Goal: Task Accomplishment & Management: Manage account settings

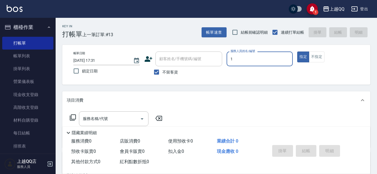
type input "1"
type button "true"
type input "雨芯-1"
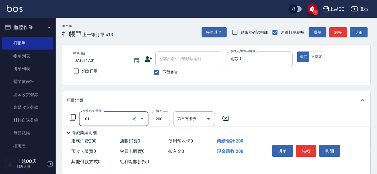
type input "洗髮(101)"
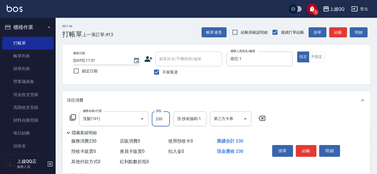
type input "230"
type input "林恩昕-26"
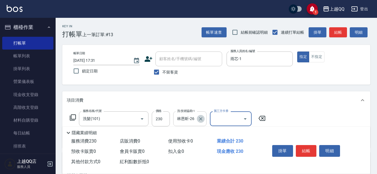
click at [198, 117] on icon "Clear" at bounding box center [201, 119] width 6 height 6
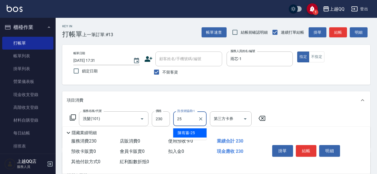
type input "[PERSON_NAME]-25"
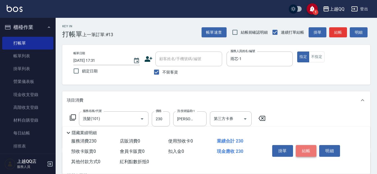
click at [306, 146] on button "結帳" at bounding box center [305, 151] width 21 height 12
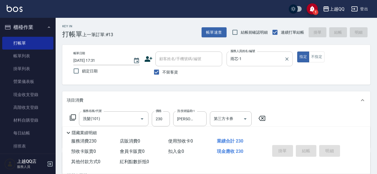
type input "[DATE] 18:56"
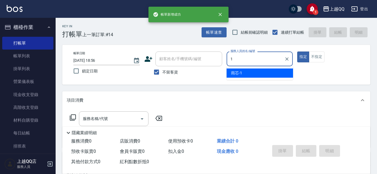
type input "雨芯-1"
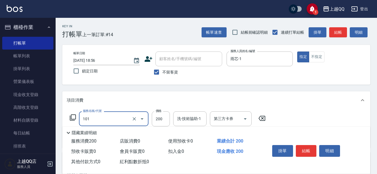
type input "洗髮(101)"
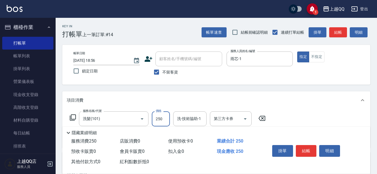
type input "250"
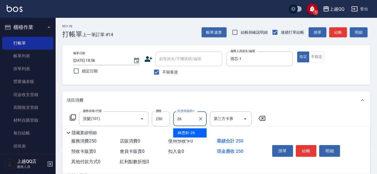
type input "林恩昕-26"
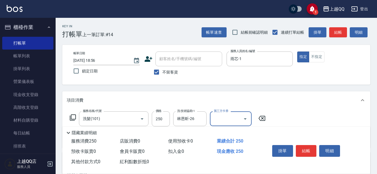
drag, startPoint x: 316, startPoint y: 59, endPoint x: 314, endPoint y: 73, distance: 14.3
click at [316, 59] on button "不指定" at bounding box center [316, 56] width 16 height 11
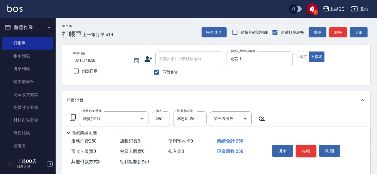
click at [311, 150] on button "結帳" at bounding box center [305, 151] width 21 height 12
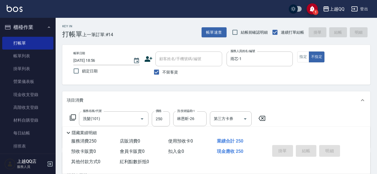
type input "[DATE] 18:57"
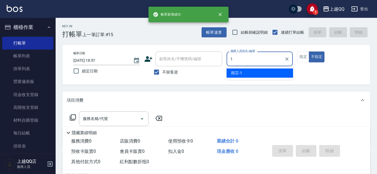
type input "雨芯-1"
type button "false"
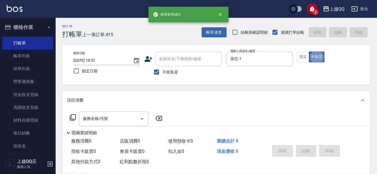
click at [73, 120] on icon at bounding box center [72, 117] width 7 height 7
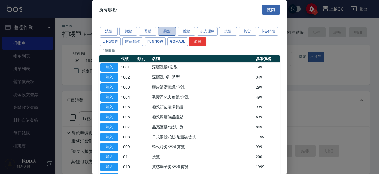
click at [170, 32] on button "染髮" at bounding box center [167, 31] width 18 height 9
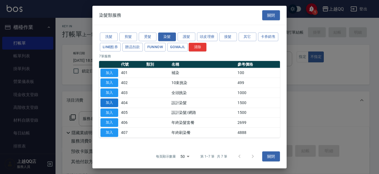
click at [116, 105] on button "加入" at bounding box center [110, 102] width 18 height 9
type input "設計染髮(404)"
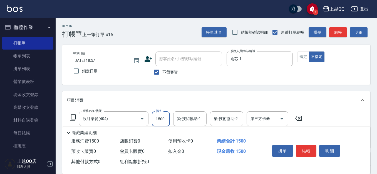
drag, startPoint x: 158, startPoint y: 119, endPoint x: 159, endPoint y: 110, distance: 9.2
click at [159, 119] on input "1500" at bounding box center [161, 118] width 18 height 15
type input "1300"
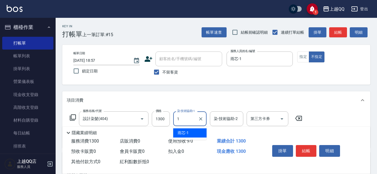
type input "雨芯-1"
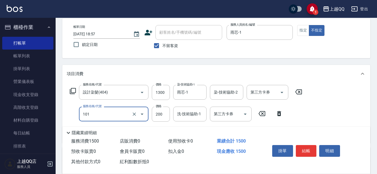
scroll to position [28, 0]
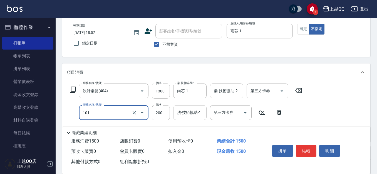
type input "洗髮(101)"
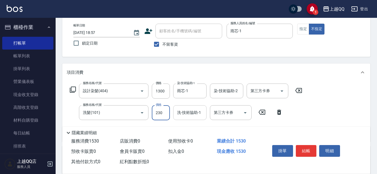
type input "230"
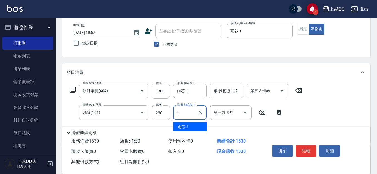
type input "雨芯-1"
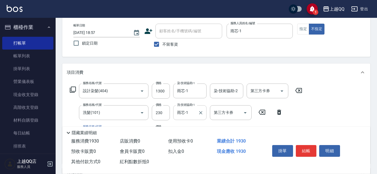
type input "指定單剪(203)"
type input "300"
drag, startPoint x: 236, startPoint y: 59, endPoint x: 248, endPoint y: 56, distance: 12.0
click at [236, 60] on div "Key In 打帳單 上一筆訂單:#15 帳單速查 結帳前確認明細 連續打單結帳 掛單 結帳 明細 帳單日期 [DATE] 18:57 鎖定日期 顧客姓名/手…" at bounding box center [216, 132] width 321 height 284
drag, startPoint x: 301, startPoint y: 26, endPoint x: 300, endPoint y: 32, distance: 5.8
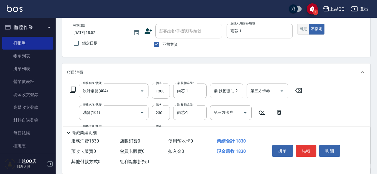
click at [302, 27] on button "指定" at bounding box center [303, 29] width 12 height 11
click at [309, 145] on button "結帳" at bounding box center [305, 151] width 21 height 12
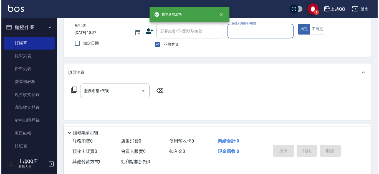
scroll to position [0, 0]
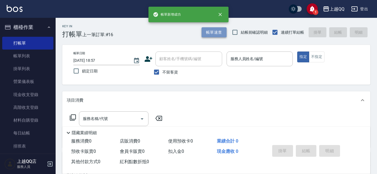
click at [213, 29] on button "帳單速查" at bounding box center [213, 32] width 25 height 10
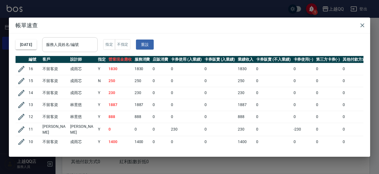
click at [95, 47] on input "服務人員姓名/編號" at bounding box center [70, 45] width 51 height 10
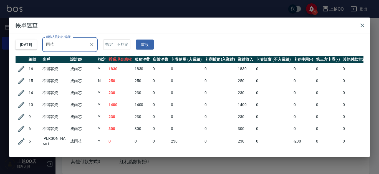
type input "雨"
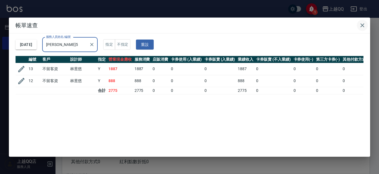
type input "[PERSON_NAME]5"
click at [363, 27] on icon "button" at bounding box center [362, 25] width 7 height 7
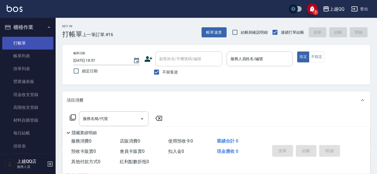
click at [33, 45] on link "打帳單" at bounding box center [27, 43] width 51 height 13
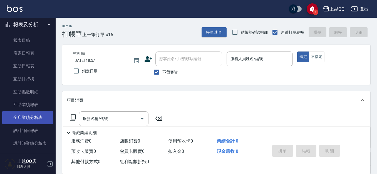
scroll to position [222, 0]
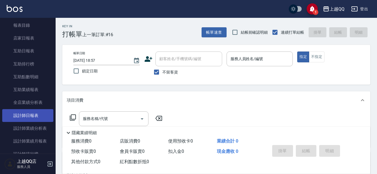
click at [34, 112] on link "設計師日報表" at bounding box center [27, 115] width 51 height 13
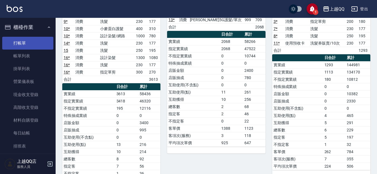
scroll to position [56, 0]
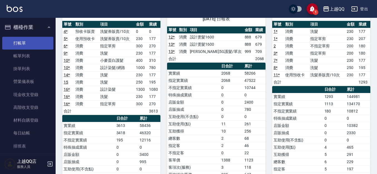
click at [20, 47] on link "打帳單" at bounding box center [27, 43] width 51 height 13
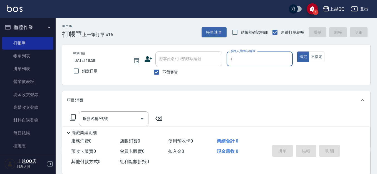
type input "雨芯-1"
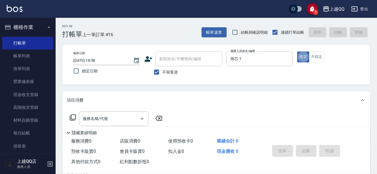
type button "true"
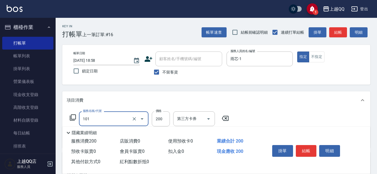
type input "洗髮(101)"
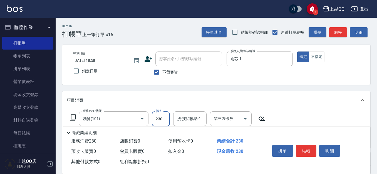
type input "230"
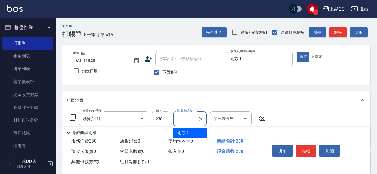
type input "雨芯-1"
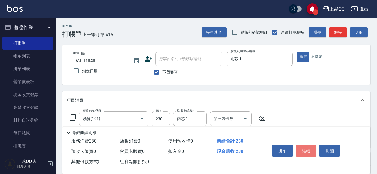
drag, startPoint x: 307, startPoint y: 149, endPoint x: 302, endPoint y: 137, distance: 12.7
click at [307, 147] on button "結帳" at bounding box center [305, 151] width 21 height 12
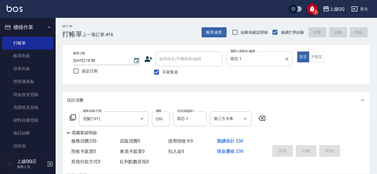
type input "[DATE] 19:52"
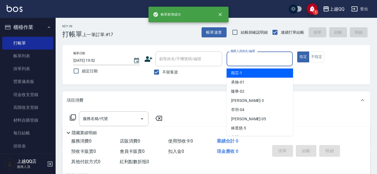
click at [266, 60] on input "服務人員姓名/編號" at bounding box center [259, 59] width 61 height 10
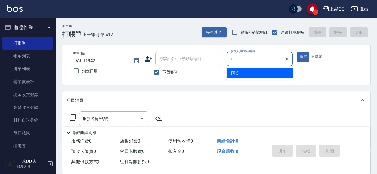
type input "雨芯-1"
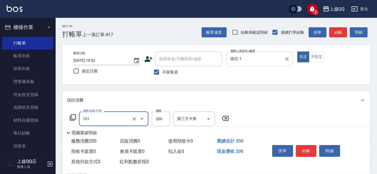
type input "洗髮(101)"
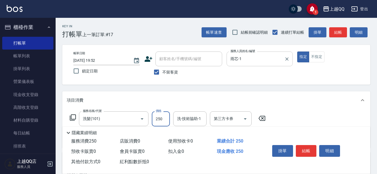
type input "250"
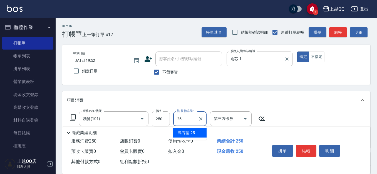
type input "[PERSON_NAME]-25"
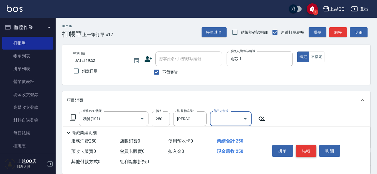
click at [301, 145] on button "結帳" at bounding box center [305, 151] width 21 height 12
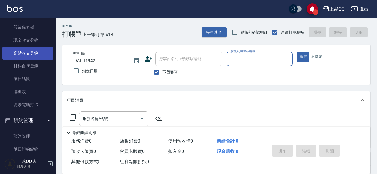
scroll to position [56, 0]
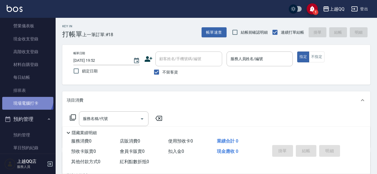
click at [26, 97] on link "現場電腦打卡" at bounding box center [27, 103] width 51 height 13
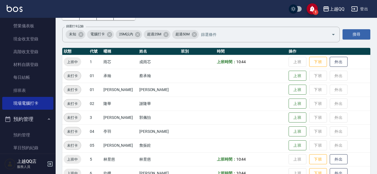
scroll to position [83, 0]
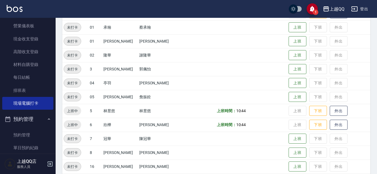
click at [302, 106] on td "上班 下班 外出" at bounding box center [328, 111] width 83 height 14
click at [315, 125] on button "下班" at bounding box center [318, 125] width 18 height 10
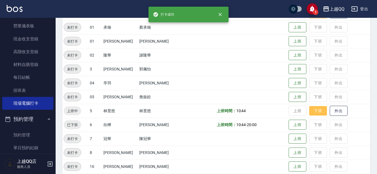
click at [309, 112] on button "下班" at bounding box center [318, 111] width 18 height 10
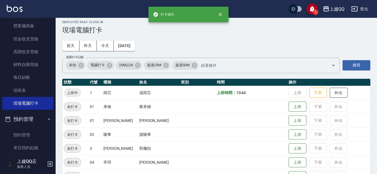
scroll to position [0, 0]
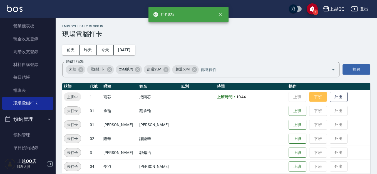
click at [314, 101] on button "下班" at bounding box center [318, 97] width 18 height 10
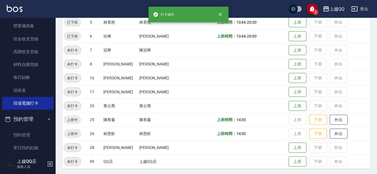
scroll to position [173, 0]
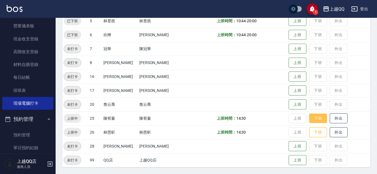
click at [309, 117] on button "下班" at bounding box center [318, 118] width 18 height 10
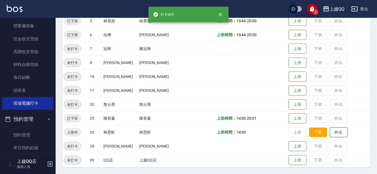
click at [309, 131] on button "下班" at bounding box center [318, 132] width 18 height 10
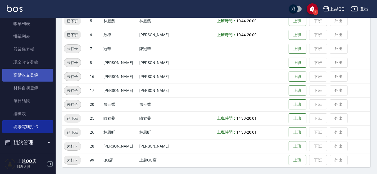
scroll to position [0, 0]
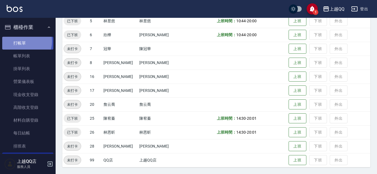
click at [22, 41] on link "打帳單" at bounding box center [27, 43] width 51 height 13
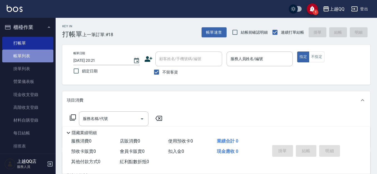
click at [37, 56] on link "帳單列表" at bounding box center [27, 55] width 51 height 13
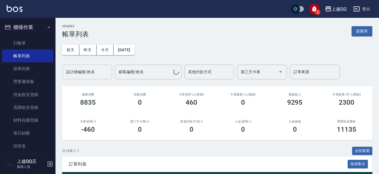
click at [93, 70] on input "設計師編號/姓名" at bounding box center [87, 72] width 45 height 10
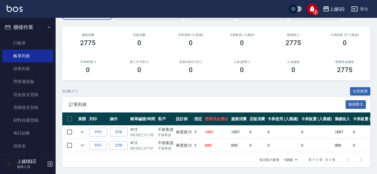
scroll to position [64, 0]
type input "[PERSON_NAME]5"
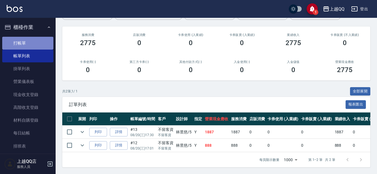
click at [29, 45] on link "打帳單" at bounding box center [27, 43] width 51 height 13
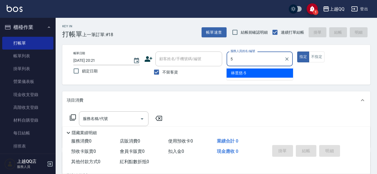
type input "[PERSON_NAME]5"
type button "true"
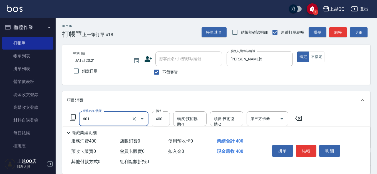
type input "髮原素活養健康洗(601)"
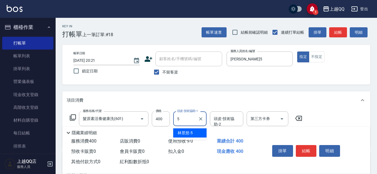
type input "[PERSON_NAME]5"
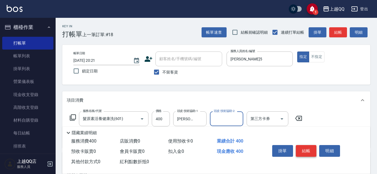
click at [304, 147] on button "結帳" at bounding box center [305, 151] width 21 height 12
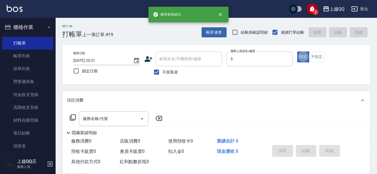
type input "[PERSON_NAME]5"
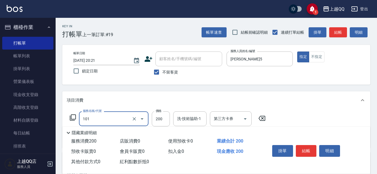
type input "洗髮(101)"
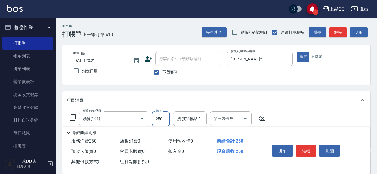
type input "250"
type input "5"
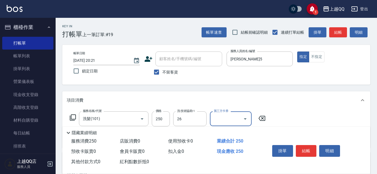
type input "林恩昕-26"
click at [307, 152] on button "結帳" at bounding box center [305, 151] width 21 height 12
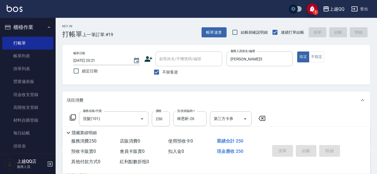
type input "[DATE] 20:22"
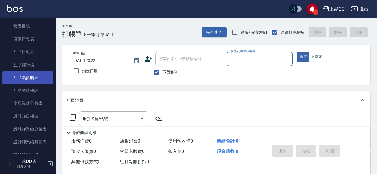
scroll to position [222, 0]
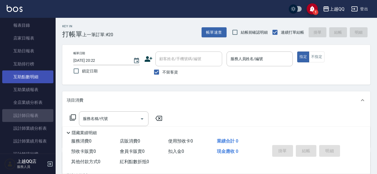
click at [32, 121] on link "設計師日報表" at bounding box center [27, 115] width 51 height 13
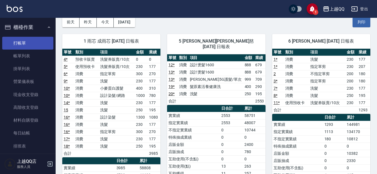
click at [37, 39] on link "打帳單" at bounding box center [27, 43] width 51 height 13
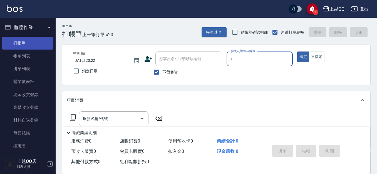
type input "雨芯-1"
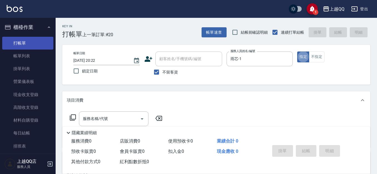
type button "true"
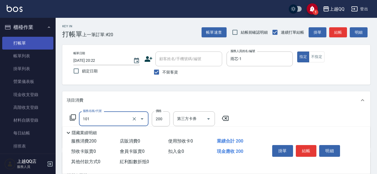
type input "洗髮(101)"
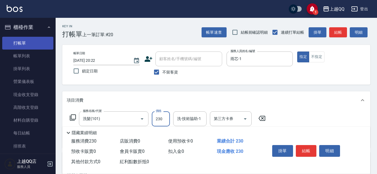
type input "230"
type input "雨芯-1"
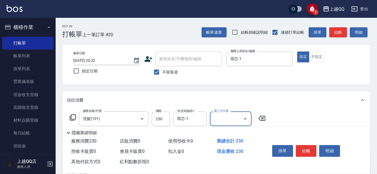
click at [331, 55] on div "指定 不指定" at bounding box center [330, 56] width 66 height 11
drag, startPoint x: 313, startPoint y: 57, endPoint x: 308, endPoint y: 70, distance: 14.0
click at [313, 57] on button "不指定" at bounding box center [316, 56] width 16 height 11
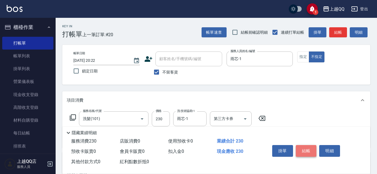
click at [308, 146] on button "結帳" at bounding box center [305, 151] width 21 height 12
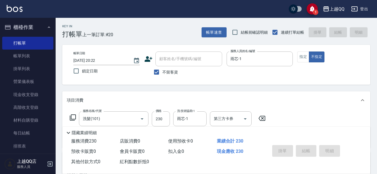
type input "[DATE] 20:25"
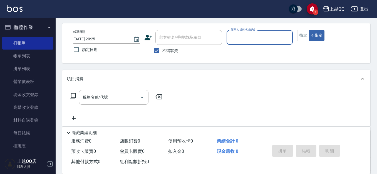
scroll to position [28, 0]
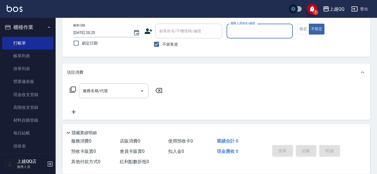
click at [168, 43] on span "不留客資" at bounding box center [170, 44] width 16 height 6
click at [162, 43] on input "不留客資" at bounding box center [156, 44] width 12 height 12
checkbox input "false"
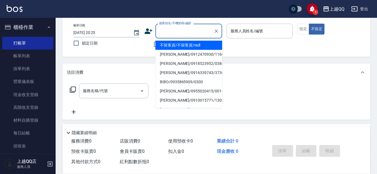
click at [179, 32] on div "顧客姓名/手機號碼/編號 顧客姓名/手機號碼/編號" at bounding box center [188, 31] width 67 height 15
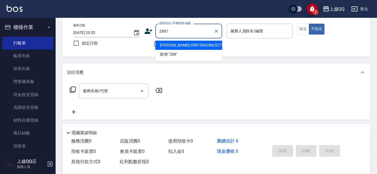
type input "2887"
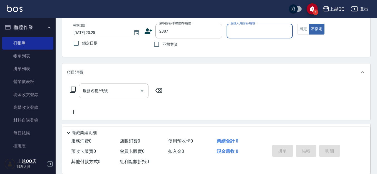
click at [308, 24] on button "不指定" at bounding box center [316, 29] width 16 height 11
type button "false"
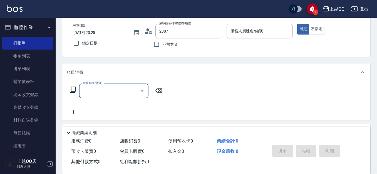
type input "[PERSON_NAME]/0970777107/2887"
type input "欣樺-6"
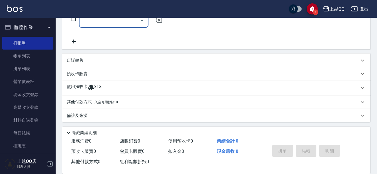
click at [104, 81] on div "使用預收卡 x12" at bounding box center [216, 87] width 308 height 15
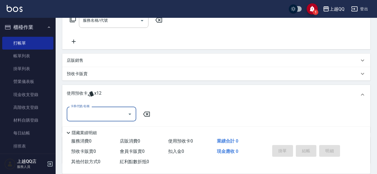
scroll to position [0, 0]
drag, startPoint x: 98, startPoint y: 113, endPoint x: 103, endPoint y: 119, distance: 7.3
click at [99, 114] on input "卡券代號/名稱" at bounding box center [97, 114] width 56 height 10
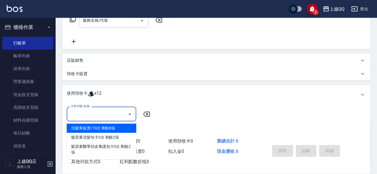
click at [114, 128] on div "洗髮券販賣/10次 剩餘8張" at bounding box center [101, 127] width 69 height 9
type input "洗髮券販賣/10次"
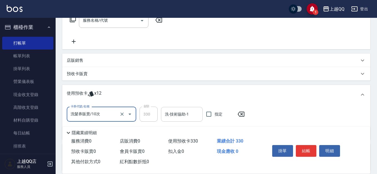
click at [163, 111] on div "洗-技術協助-1" at bounding box center [182, 114] width 42 height 15
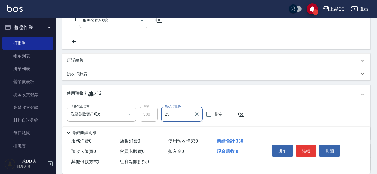
type input "[PERSON_NAME]-25"
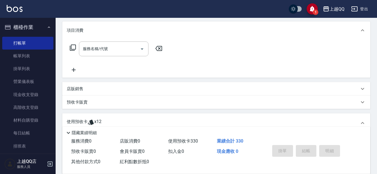
type input "[DATE] 20:31"
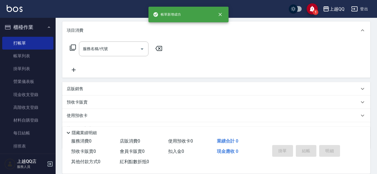
scroll to position [23, 0]
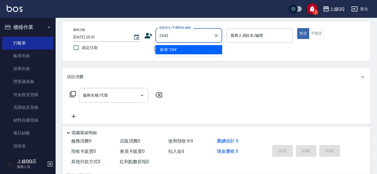
type input "2545"
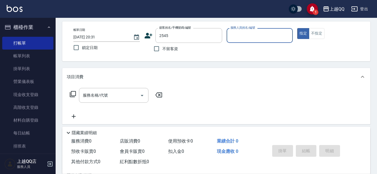
click at [297, 28] on button "指定" at bounding box center [303, 33] width 12 height 11
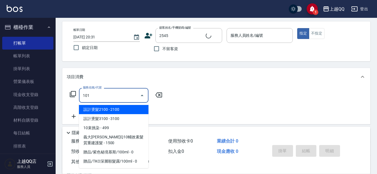
type input "101"
type input "[PERSON_NAME]/0938735908/2545"
type input "洗髮(101)"
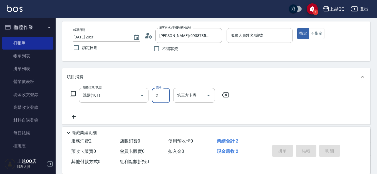
type input "欣樺-6"
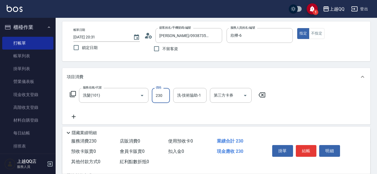
type input "230"
type input "2"
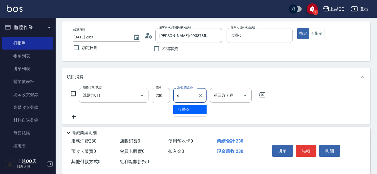
type input "欣樺-6"
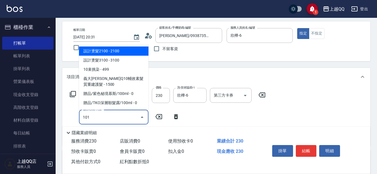
type input "洗髮(101)"
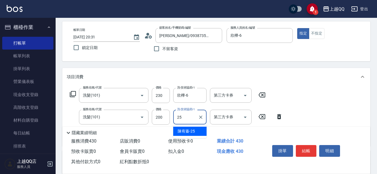
type input "[PERSON_NAME]-25"
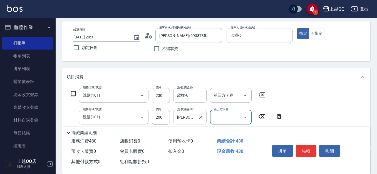
click at [202, 113] on div at bounding box center [200, 116] width 7 height 15
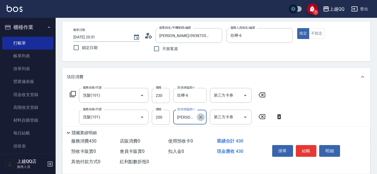
click at [203, 117] on button "Clear" at bounding box center [201, 117] width 8 height 8
type input "林恩昕-26"
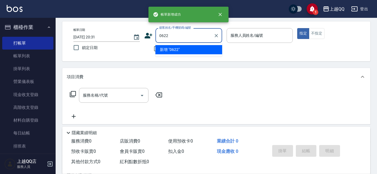
click at [297, 28] on button "指定" at bounding box center [303, 33] width 12 height 11
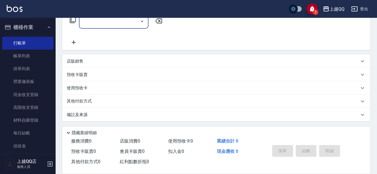
scroll to position [98, 0]
type input "[PERSON_NAME]/0928528535/0622"
type input "欣樺-6"
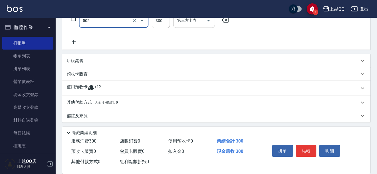
type input "自備護髮(502)"
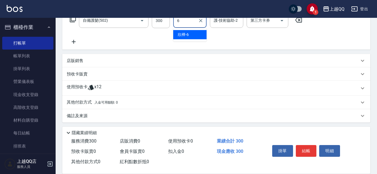
type input "欣樺-6"
click at [87, 88] on icon at bounding box center [90, 87] width 7 height 7
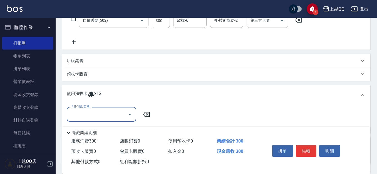
scroll to position [0, 0]
drag, startPoint x: 90, startPoint y: 111, endPoint x: 96, endPoint y: 117, distance: 8.4
click at [90, 112] on input "卡券代號/名稱" at bounding box center [97, 114] width 56 height 10
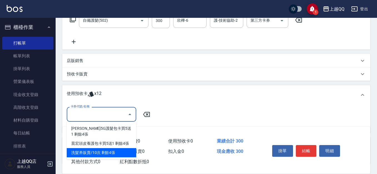
click at [102, 152] on div "洗髮券販賣/10次 剩餘4張" at bounding box center [101, 152] width 69 height 9
type input "洗髮券販賣/10次"
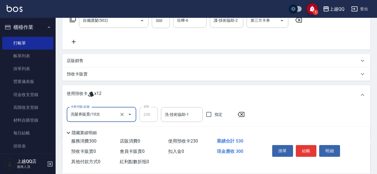
click at [181, 115] on input "洗-技術協助-1" at bounding box center [181, 114] width 37 height 10
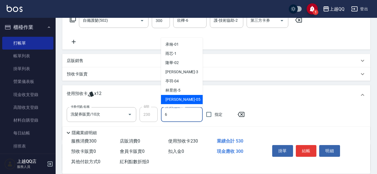
type input "欣樺-6"
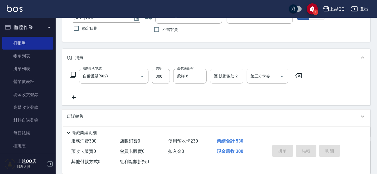
scroll to position [15, 0]
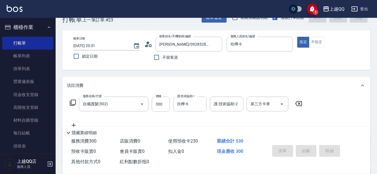
type input "[DATE] 20:32"
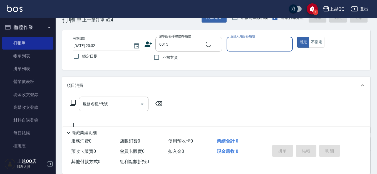
type input "[PERSON_NAME]/0955020415/0015"
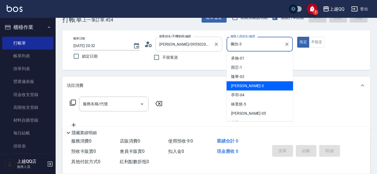
drag, startPoint x: 244, startPoint y: 44, endPoint x: 160, endPoint y: 43, distance: 83.6
click at [158, 44] on div "帳單日期 [DATE] 20:32 鎖定日期 顧客姓名/手機號碼/編號 [PERSON_NAME]/0955020415/0015 顧客姓名/手機號碼/編號 …" at bounding box center [216, 50] width 294 height 26
type input "欣樺-6"
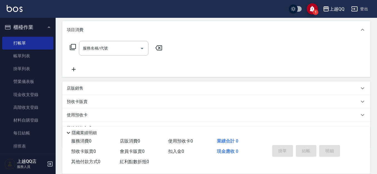
scroll to position [98, 0]
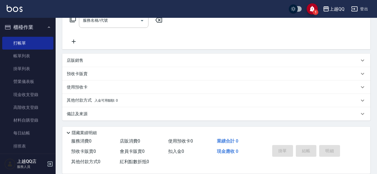
click at [79, 70] on div "預收卡販賣" at bounding box center [216, 73] width 308 height 13
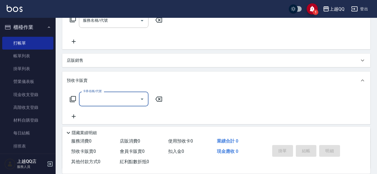
scroll to position [0, 0]
click at [89, 96] on input "卡券名稱/代號" at bounding box center [109, 99] width 56 height 10
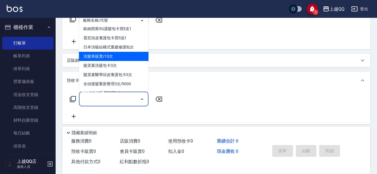
click at [119, 57] on span "洗髮券販賣/10次" at bounding box center [113, 56] width 69 height 9
type input "洗髮券販賣/10次(904)"
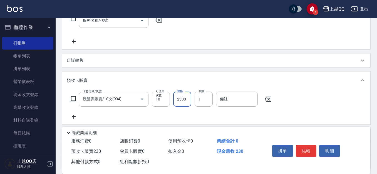
type input "2300"
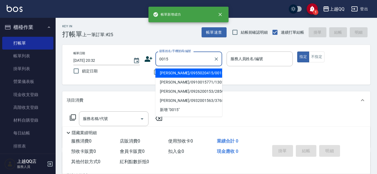
click at [297, 51] on button "指定" at bounding box center [303, 56] width 12 height 11
type input "[PERSON_NAME]/0955020415/0015"
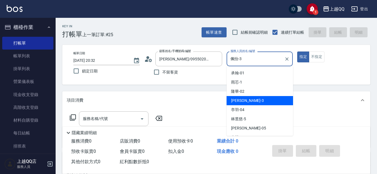
drag, startPoint x: 248, startPoint y: 59, endPoint x: 192, endPoint y: 13, distance: 72.9
click at [198, 53] on div "帳單日期 [DATE] 20:32 鎖定日期 顧客姓名/手機號碼/編號 [PERSON_NAME]/0955020415/0015 顧客姓名/手機號碼/編號 …" at bounding box center [216, 64] width 294 height 26
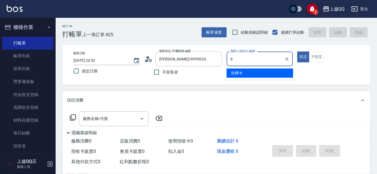
type input "欣樺-6"
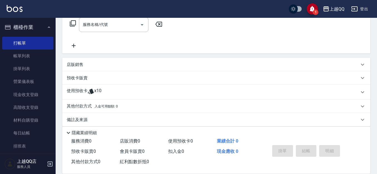
scroll to position [100, 0]
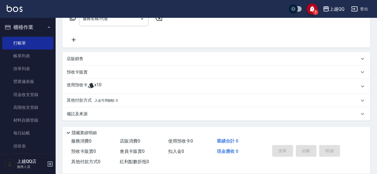
click at [84, 88] on p "使用預收卡" at bounding box center [77, 86] width 21 height 8
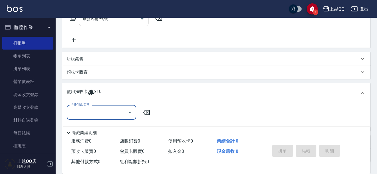
scroll to position [0, 0]
click at [88, 114] on input "卡券代號/名稱" at bounding box center [97, 112] width 56 height 10
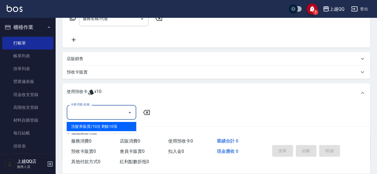
click at [95, 126] on div "洗髮券販賣/10次 剩餘10張" at bounding box center [101, 126] width 69 height 9
type input "洗髮券販賣/10次"
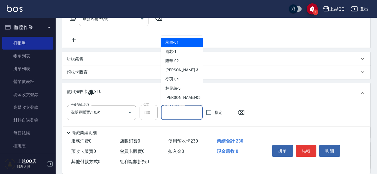
drag, startPoint x: 183, startPoint y: 109, endPoint x: 184, endPoint y: 11, distance: 98.9
click at [183, 109] on div "洗-技術協助-1 洗-技術協助-1" at bounding box center [182, 112] width 42 height 15
type input "欣樺-6"
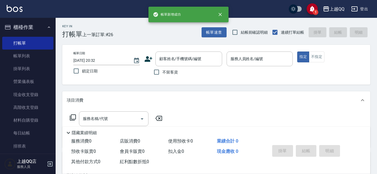
drag, startPoint x: 164, startPoint y: 72, endPoint x: 305, endPoint y: 62, distance: 141.4
click at [164, 72] on span "不留客資" at bounding box center [170, 72] width 16 height 6
click at [162, 72] on input "不留客資" at bounding box center [156, 72] width 12 height 12
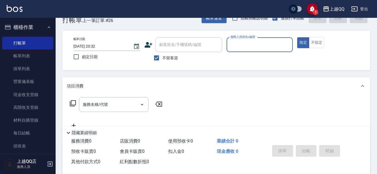
scroll to position [28, 0]
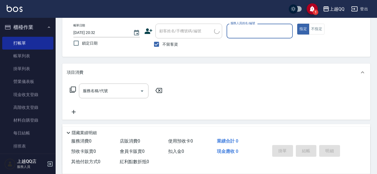
drag, startPoint x: 169, startPoint y: 46, endPoint x: 173, endPoint y: 38, distance: 9.4
click at [169, 45] on span "不留客資" at bounding box center [170, 44] width 16 height 6
click at [162, 45] on input "不留客資" at bounding box center [156, 44] width 12 height 12
checkbox input "false"
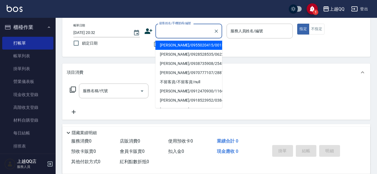
click at [180, 33] on input "顧客姓名/手機號碼/編號" at bounding box center [184, 31] width 53 height 10
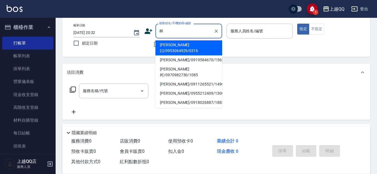
click at [182, 48] on li "[PERSON_NAME]曰/0953064929/0316" at bounding box center [188, 47] width 67 height 15
type input "[PERSON_NAME]曰/0953064929/0316"
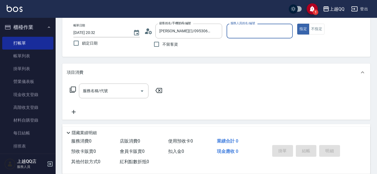
type input "佩怡-3"
drag, startPoint x: 215, startPoint y: 29, endPoint x: 193, endPoint y: 34, distance: 22.7
click at [215, 29] on icon "Clear" at bounding box center [216, 31] width 6 height 6
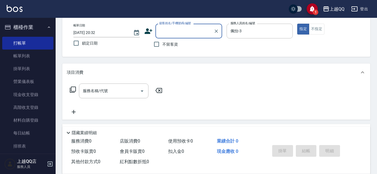
click at [189, 35] on input "顧客姓名/手機號碼/編號" at bounding box center [184, 31] width 53 height 10
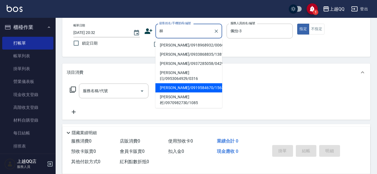
click at [184, 83] on li "[PERSON_NAME]/0919584670/1563" at bounding box center [188, 87] width 67 height 9
type input "[PERSON_NAME]/0919584670/1563"
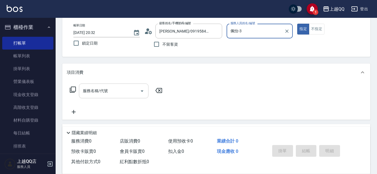
type input "欣樺-6"
click at [100, 91] on input "服務名稱/代號" at bounding box center [109, 91] width 56 height 10
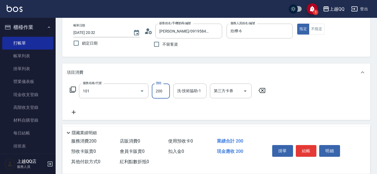
type input "洗髮(101)"
type input "250"
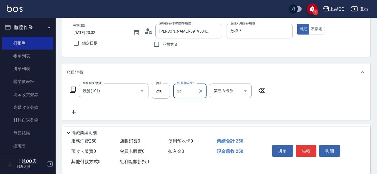
type input "林恩昕-26"
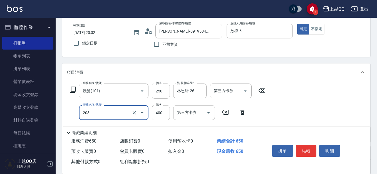
type input "指定單剪(203)"
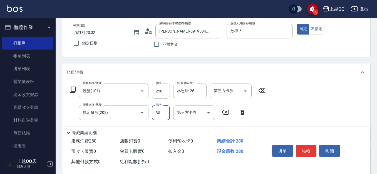
type input "300"
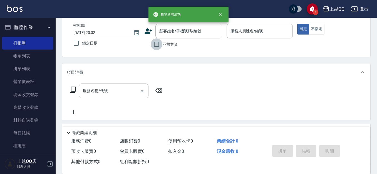
click at [156, 45] on input "不留客資" at bounding box center [156, 44] width 12 height 12
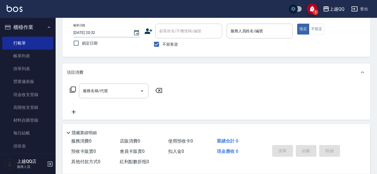
drag, startPoint x: 168, startPoint y: 44, endPoint x: 173, endPoint y: 36, distance: 10.1
click at [168, 44] on span "不留客資" at bounding box center [170, 44] width 16 height 6
click at [162, 44] on input "不留客資" at bounding box center [156, 44] width 12 height 12
click at [157, 42] on input "不留客資" at bounding box center [156, 44] width 12 height 12
checkbox input "true"
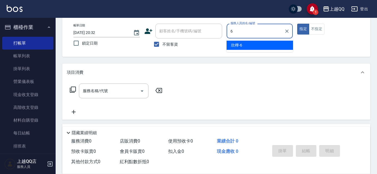
type input "欣樺-6"
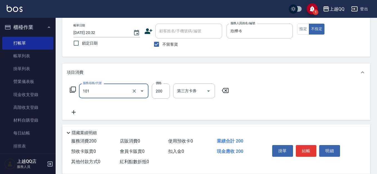
type input "洗髮(101)"
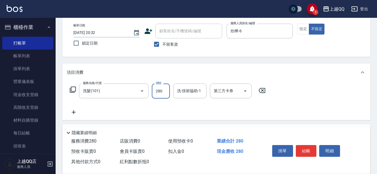
type input "280"
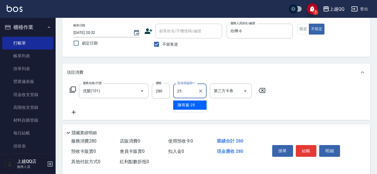
type input "[PERSON_NAME]-25"
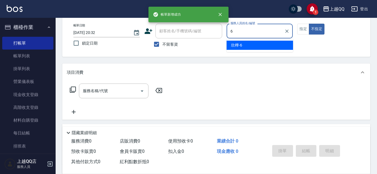
type input "欣樺-6"
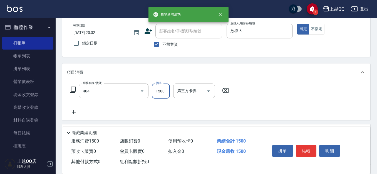
type input "設計染髮(404)"
type input "999"
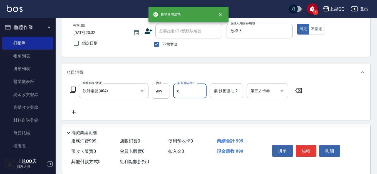
type input "欣樺-6"
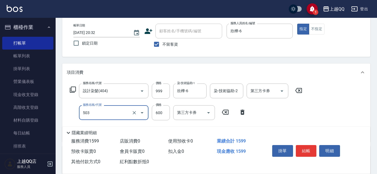
type input "小麥蛋白護髮(503)"
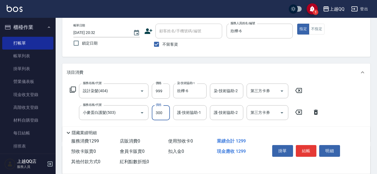
type input "300"
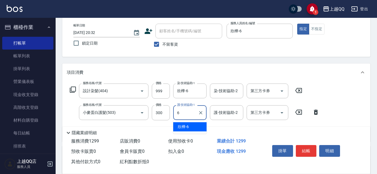
type input "欣樺-6"
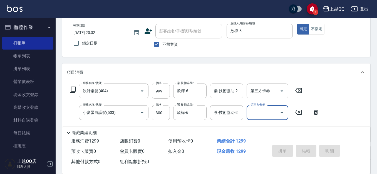
type input "[DATE] 20:33"
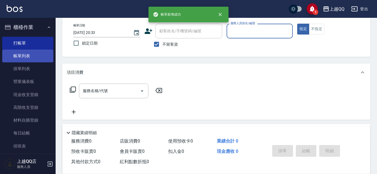
click at [13, 57] on link "帳單列表" at bounding box center [27, 55] width 51 height 13
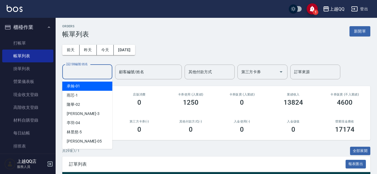
click at [83, 72] on input "設計師編號/姓名" at bounding box center [87, 72] width 45 height 10
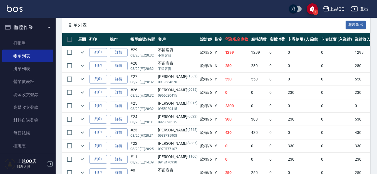
scroll to position [222, 0]
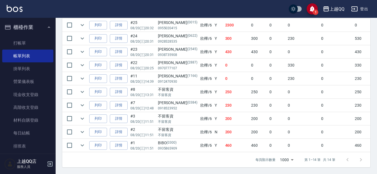
type input "欣樺-6"
click at [35, 42] on link "打帳單" at bounding box center [27, 43] width 51 height 13
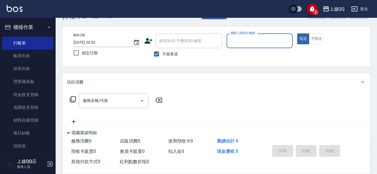
scroll to position [28, 0]
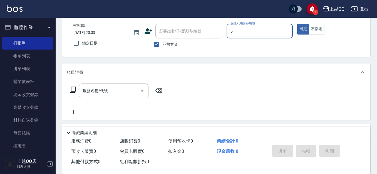
type input "欣樺-6"
type button "true"
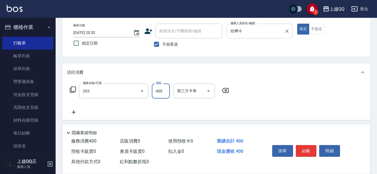
type input "指定單剪(203)"
type input "400"
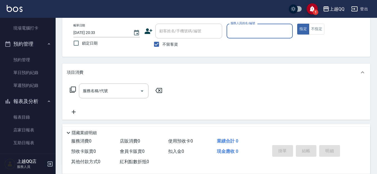
scroll to position [103, 0]
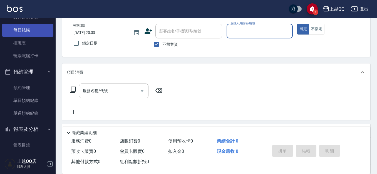
click at [31, 30] on link "每日結帳" at bounding box center [27, 30] width 51 height 13
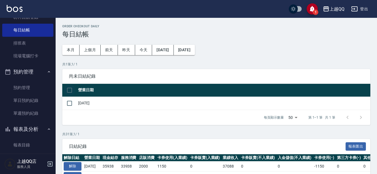
click at [68, 91] on input "checkbox" at bounding box center [70, 90] width 12 height 12
checkbox input "true"
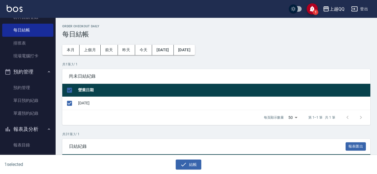
scroll to position [28, 0]
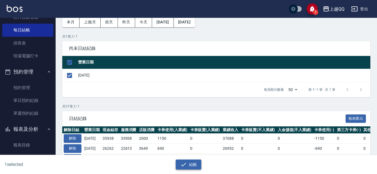
click at [182, 165] on icon "button" at bounding box center [183, 164] width 5 height 4
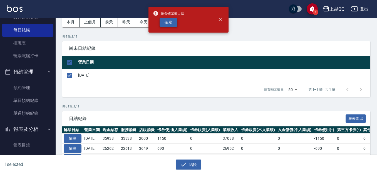
drag, startPoint x: 169, startPoint y: 18, endPoint x: 170, endPoint y: 21, distance: 3.5
click at [169, 19] on button "確定" at bounding box center [168, 22] width 18 height 9
checkbox input "false"
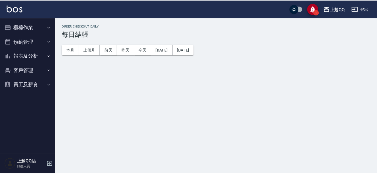
scroll to position [28, 0]
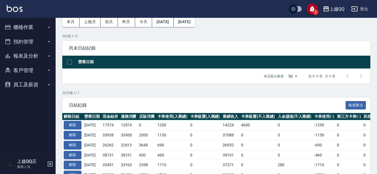
click at [30, 27] on button "櫃檯作業" at bounding box center [27, 27] width 51 height 14
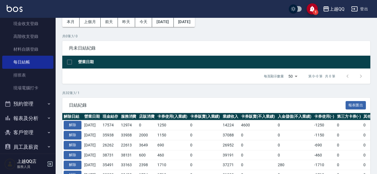
scroll to position [78, 0]
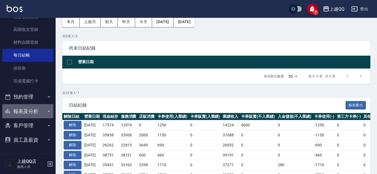
click at [32, 112] on button "報表及分析" at bounding box center [27, 111] width 51 height 14
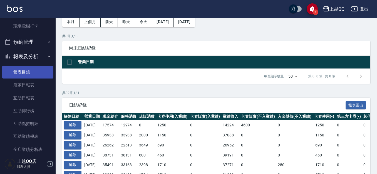
scroll to position [133, 0]
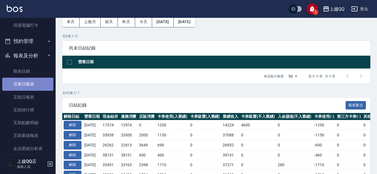
click at [30, 87] on link "店家日報表" at bounding box center [27, 83] width 51 height 13
